Goal: Task Accomplishment & Management: Manage account settings

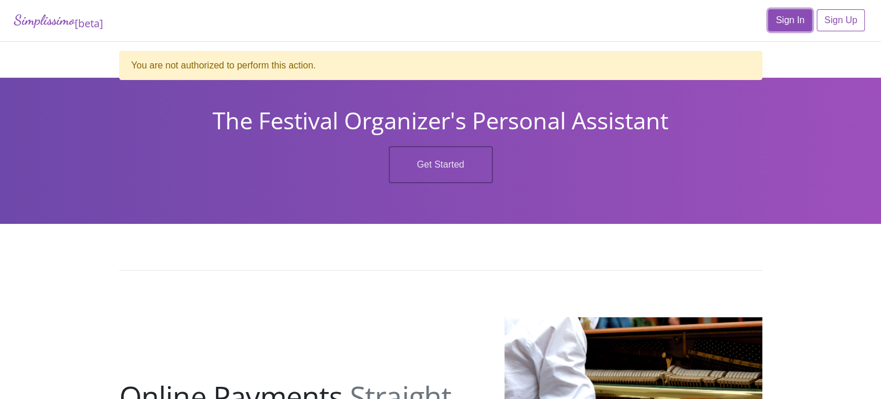
click at [790, 27] on link "Sign In" at bounding box center [790, 20] width 44 height 22
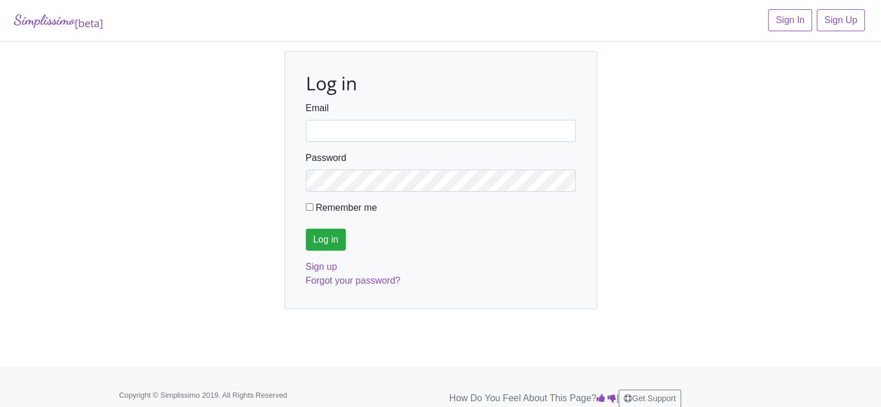
type input "fortworthmta@gmail.com"
click at [322, 236] on input "Log in" at bounding box center [326, 240] width 41 height 22
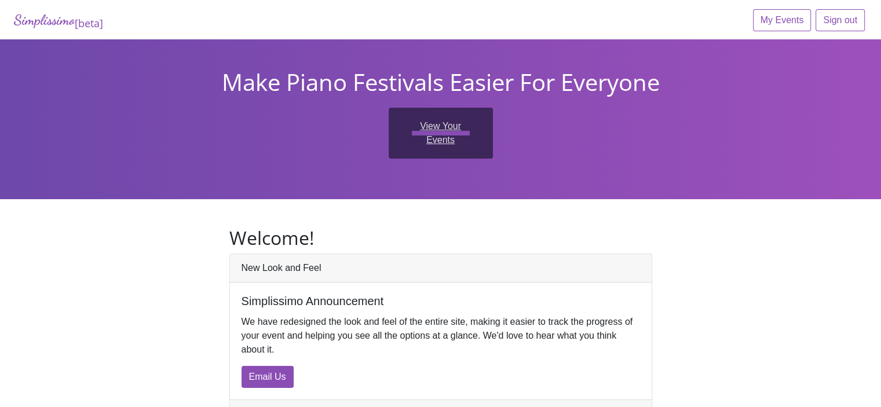
click at [446, 125] on link "View Your Events" at bounding box center [441, 133] width 104 height 51
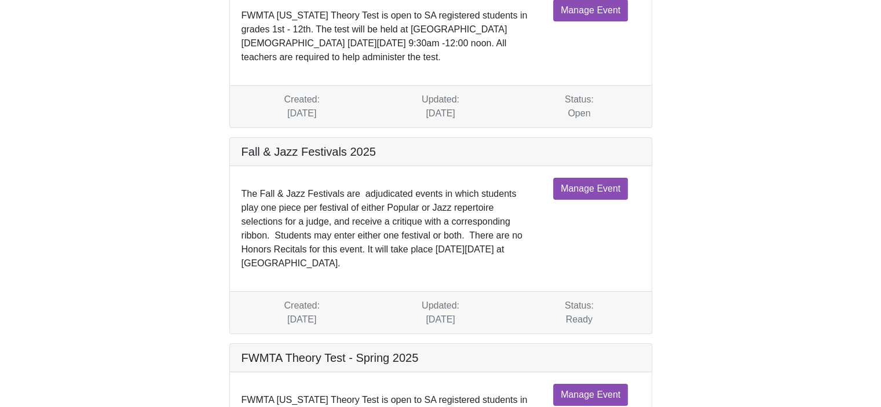
scroll to position [159, 0]
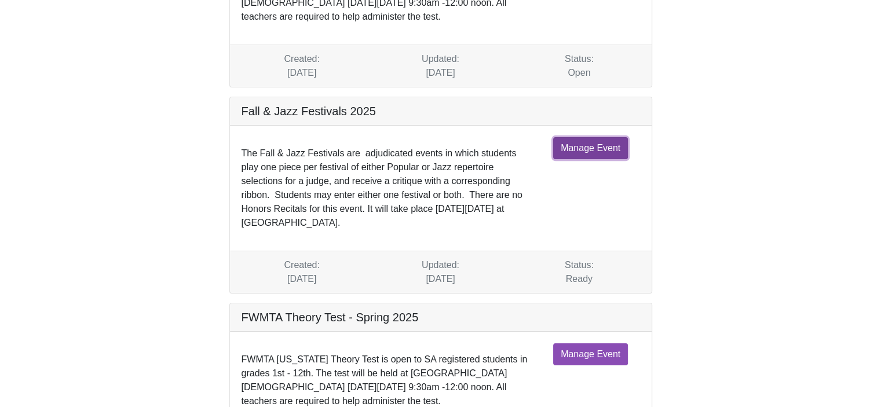
click at [572, 146] on link "Manage Event" at bounding box center [590, 148] width 75 height 22
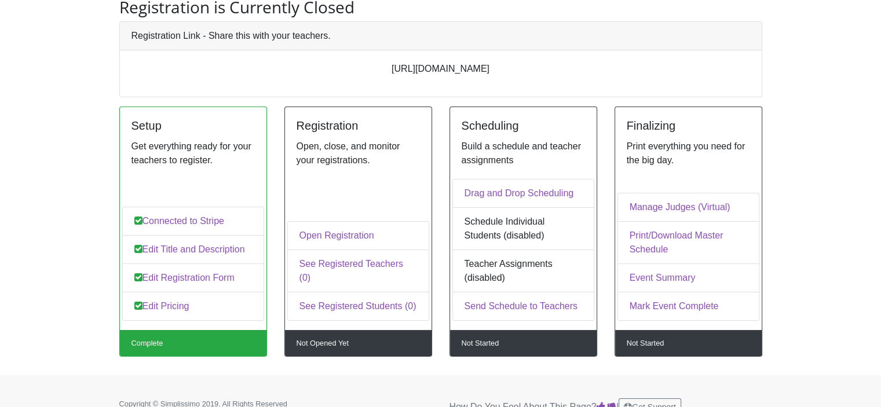
scroll to position [101, 0]
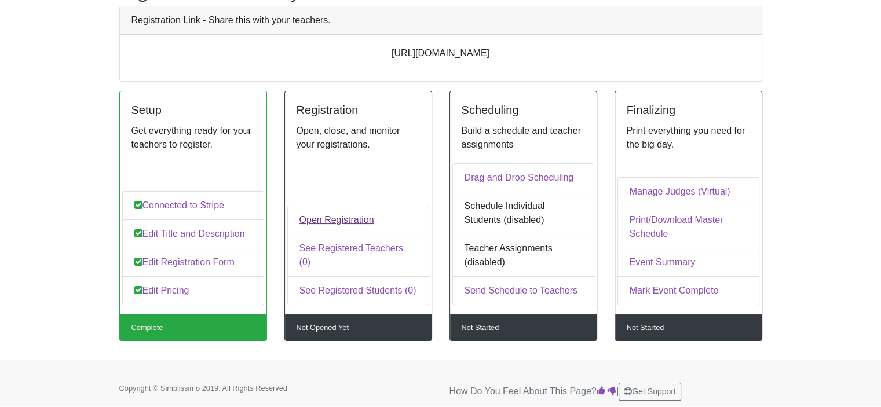
click at [311, 233] on link "Open Registration" at bounding box center [358, 220] width 142 height 29
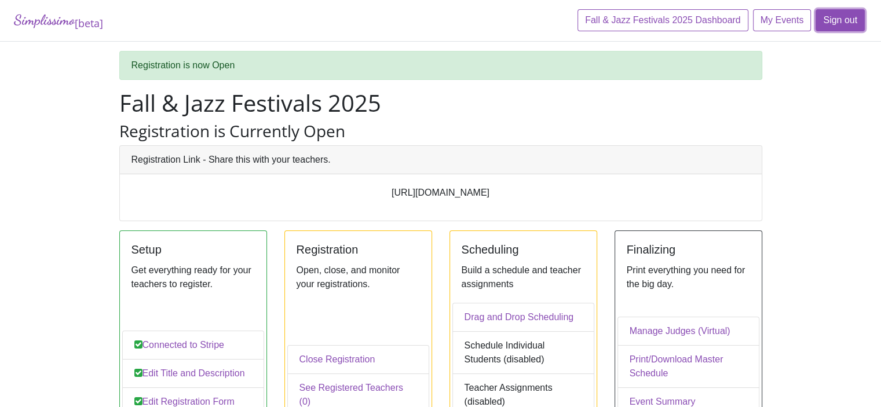
click at [850, 25] on link "Sign out" at bounding box center [840, 20] width 49 height 22
